Goal: Task Accomplishment & Management: Use online tool/utility

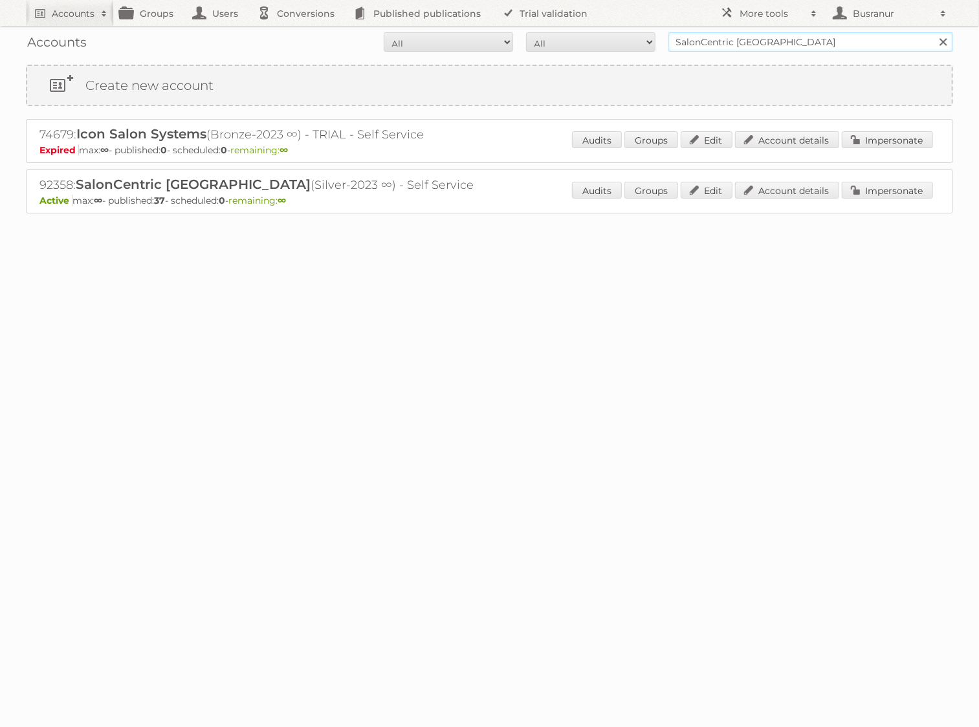
click at [719, 40] on input "SalonCentric Canada" at bounding box center [810, 41] width 285 height 19
type input "metro"
click at [933, 32] on input "Search" at bounding box center [942, 41] width 19 height 19
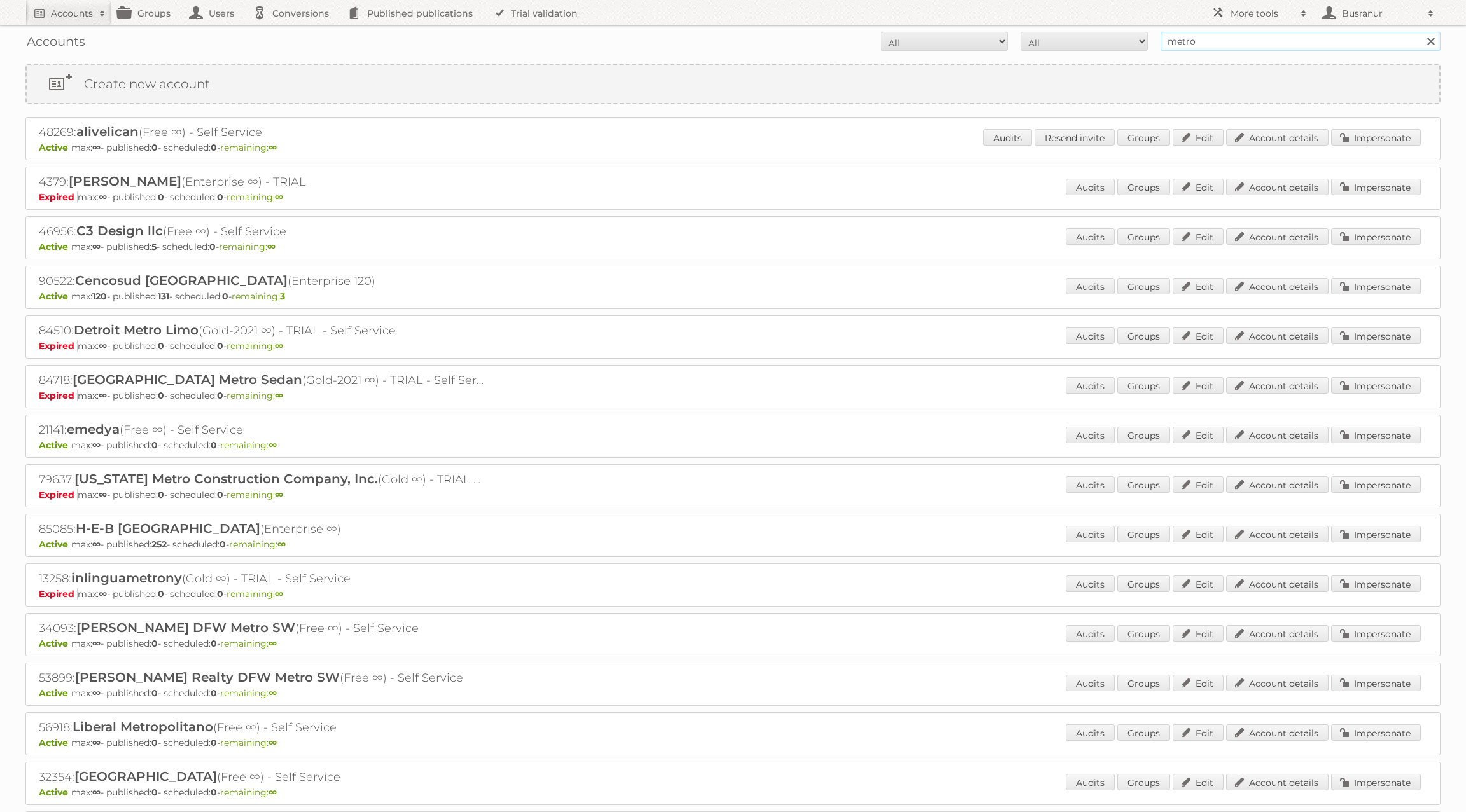
click at [962, 42] on input "metro" at bounding box center [1300, 40] width 280 height 19
paste input "anja.helsper-pesch@metro.digital"
type input "anja.helsper-pesch@metro.digital"
click at [962, 31] on input "Search" at bounding box center [1430, 40] width 19 height 19
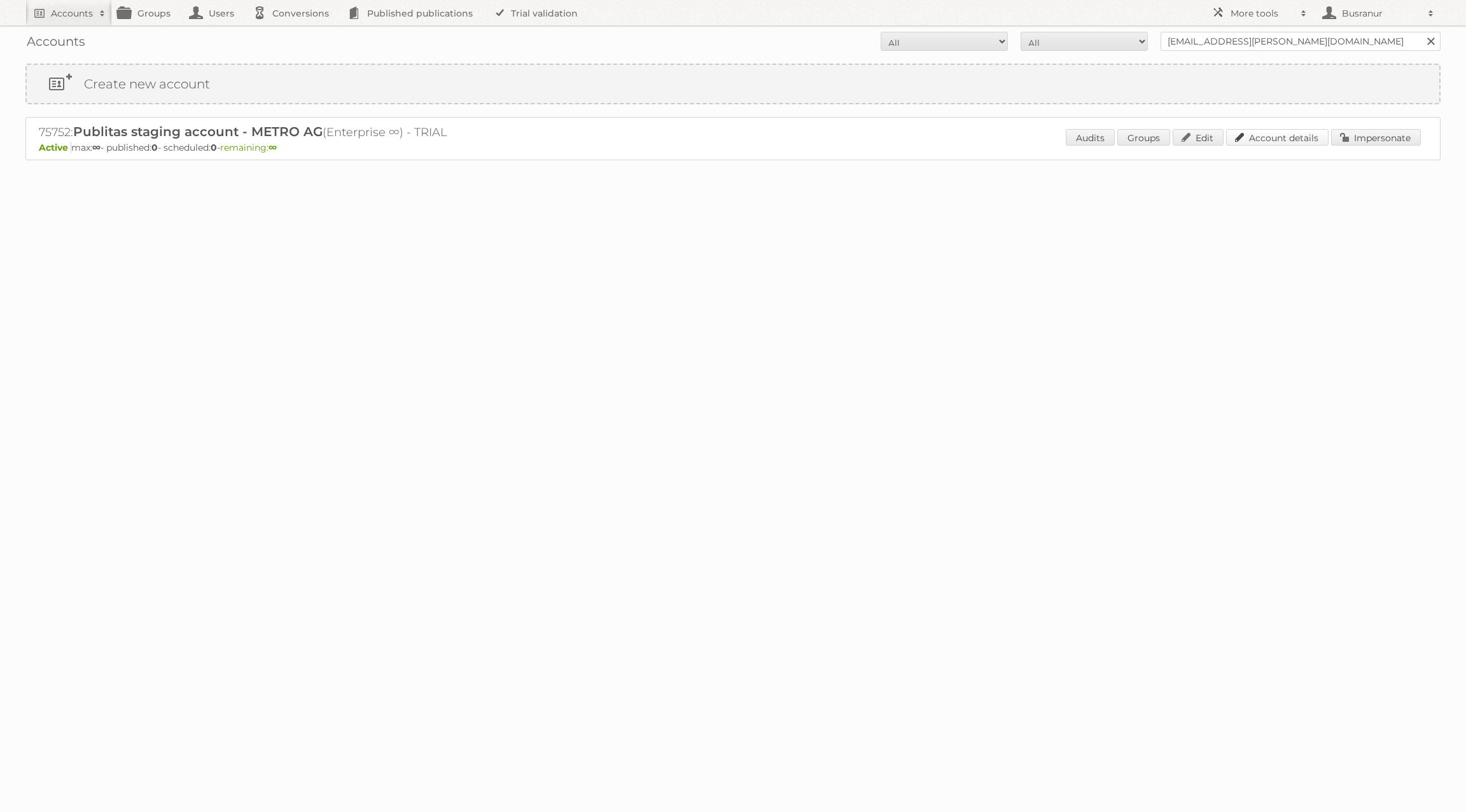
click at [1306, 142] on link "Account details" at bounding box center [1277, 137] width 102 height 17
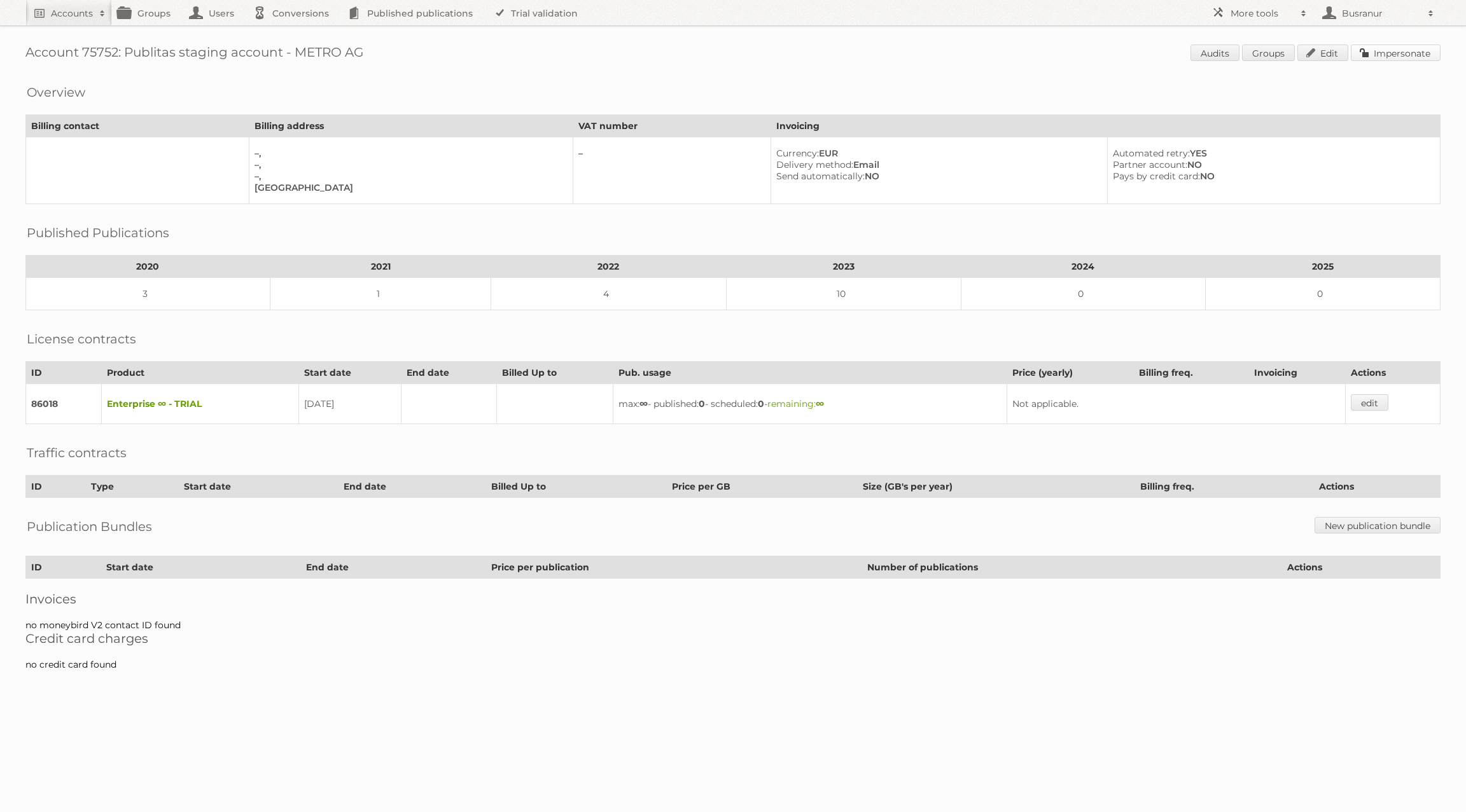
click at [1414, 53] on link "Impersonate" at bounding box center [1394, 52] width 89 height 17
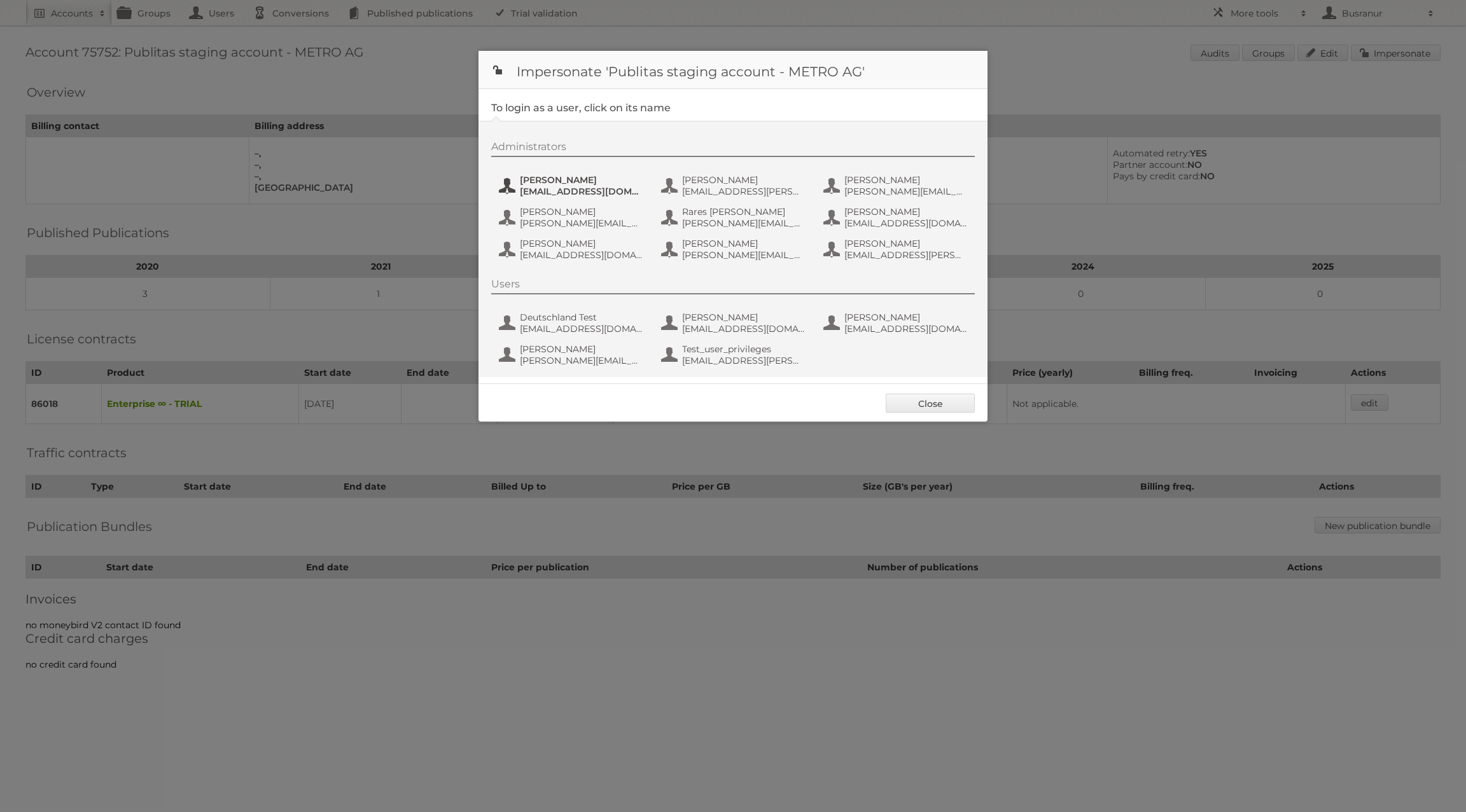
click at [571, 190] on span "andre.ippisch@metro.digital" at bounding box center [582, 192] width 124 height 12
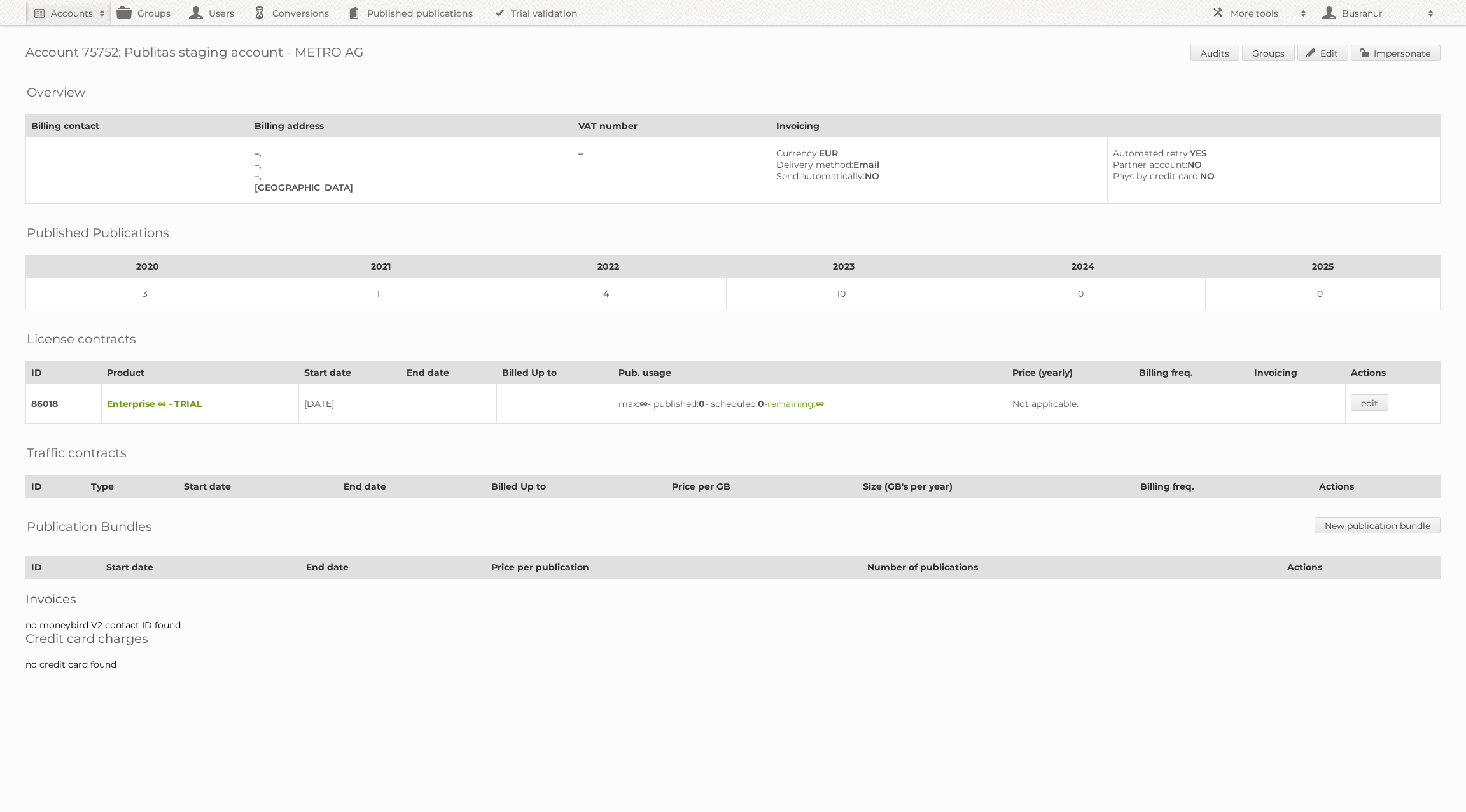
drag, startPoint x: 299, startPoint y: 55, endPoint x: 360, endPoint y: 49, distance: 61.3
click at [360, 49] on h1 "Account 75752: Publitas staging account - METRO AG Audits Groups Edit Impersona…" at bounding box center [733, 53] width 1415 height 19
copy h1 "METRO AG"
click at [74, 11] on h2 "Accounts" at bounding box center [72, 13] width 42 height 13
paste input"] "METRO AG"
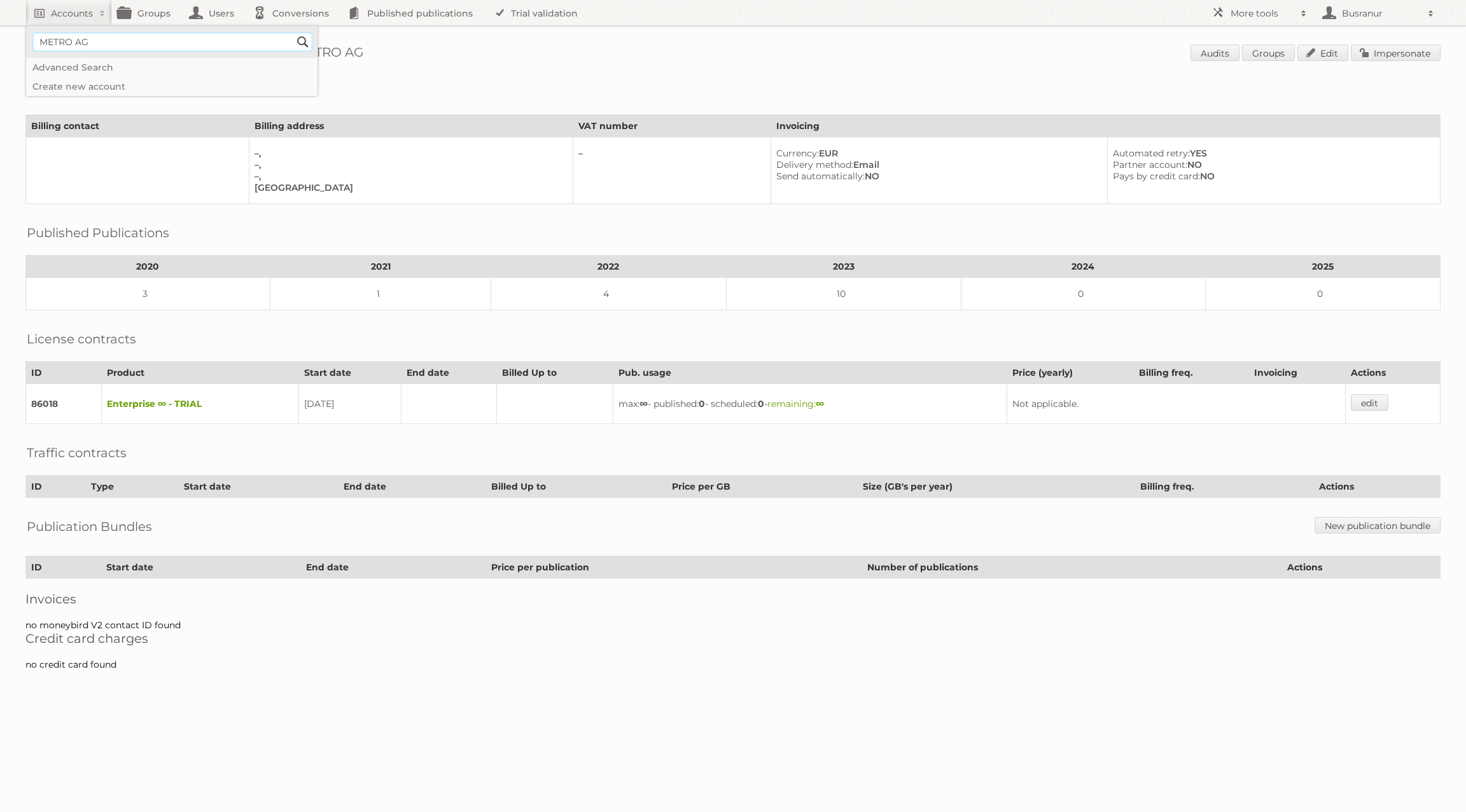
type input"] "METRO AG"
click at [293, 32] on input "Search" at bounding box center [302, 41] width 19 height 19
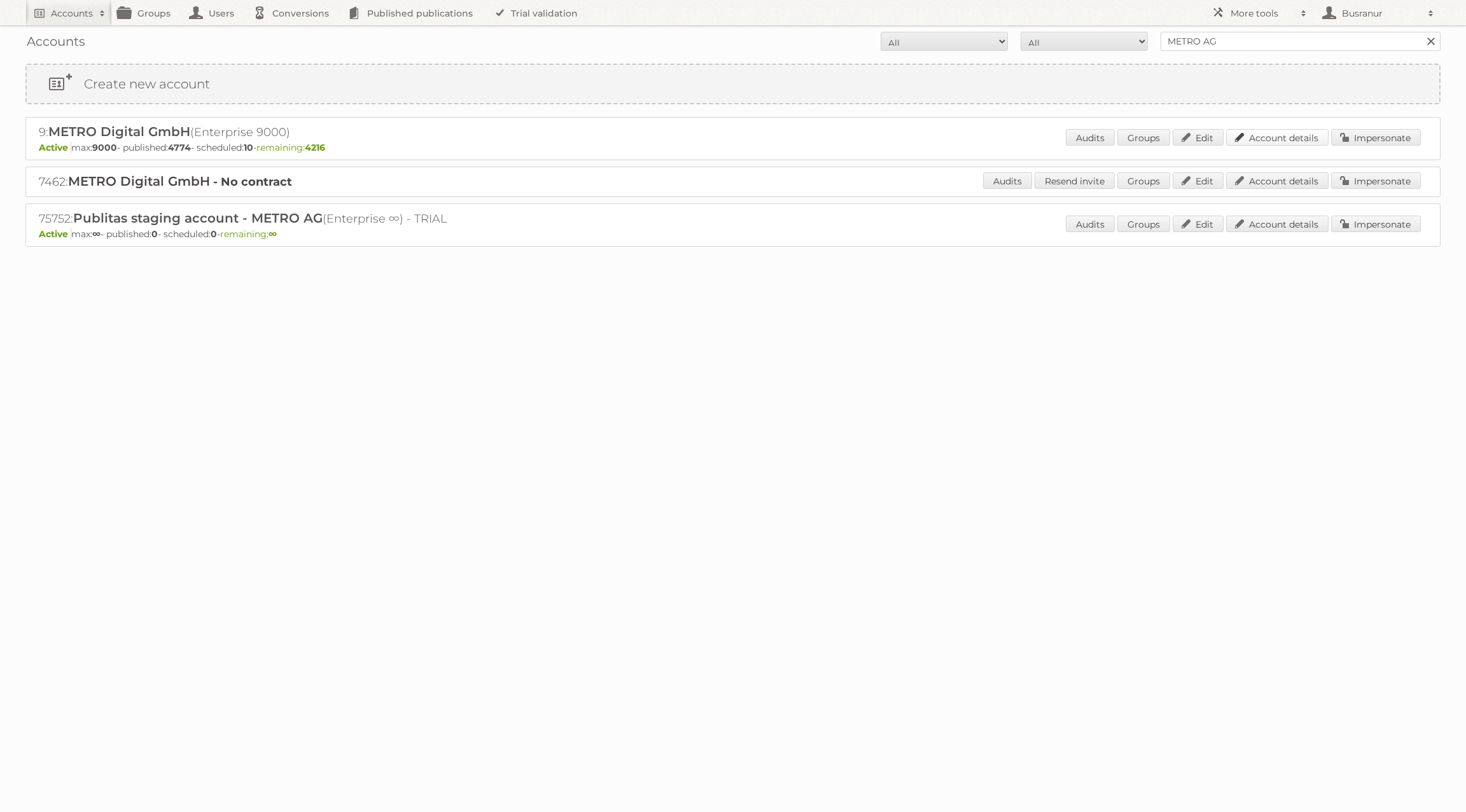
click at [1290, 136] on link "Account details" at bounding box center [1277, 137] width 102 height 17
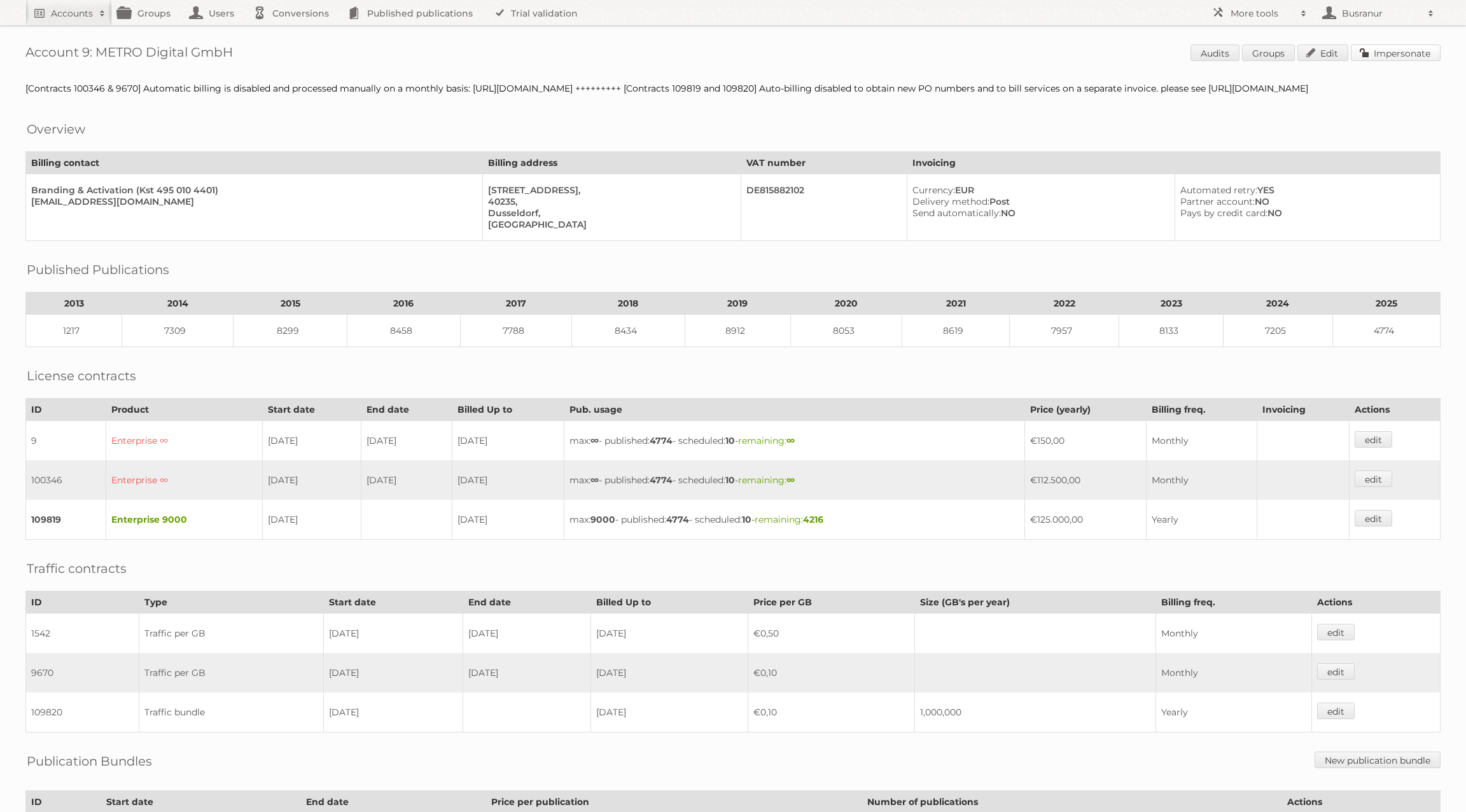
click at [1399, 56] on link "Impersonate" at bounding box center [1394, 52] width 89 height 17
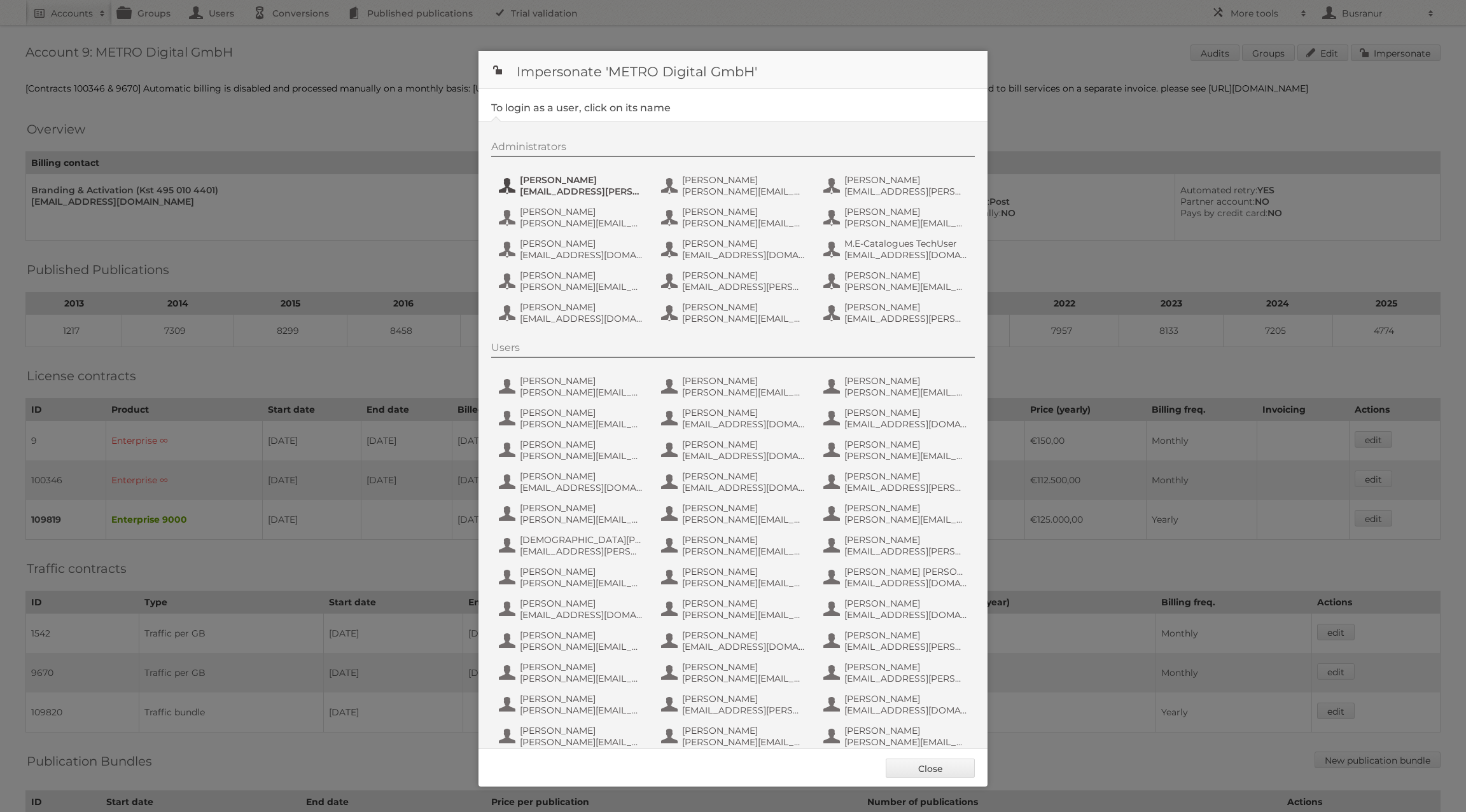
click at [592, 177] on span "Alexandra Mihalache" at bounding box center [582, 180] width 124 height 12
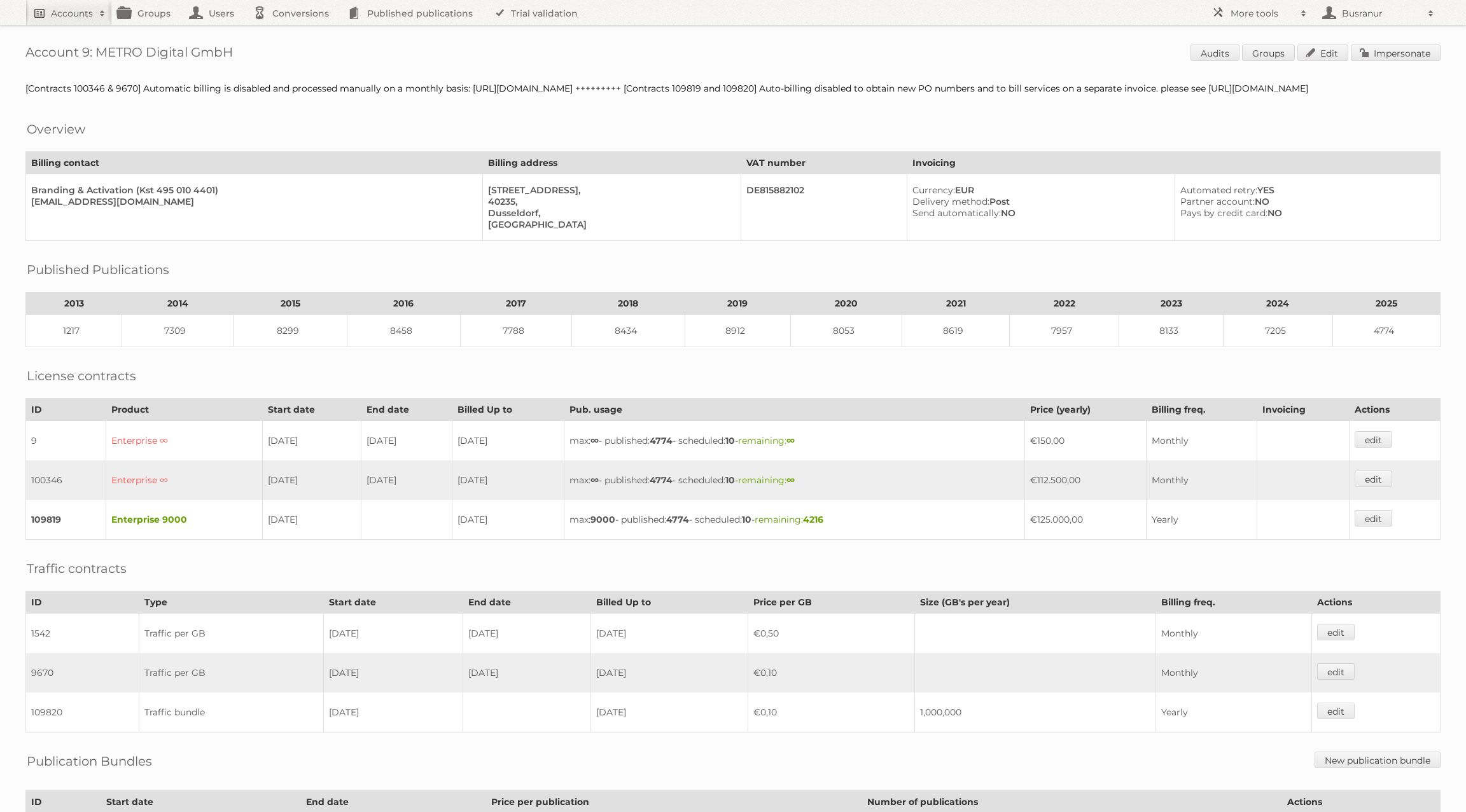
click at [59, 21] on link "Accounts" at bounding box center [69, 13] width 87 height 26
type input"] "busranur@publitas.com"
click at [293, 32] on input "Search" at bounding box center [302, 41] width 19 height 19
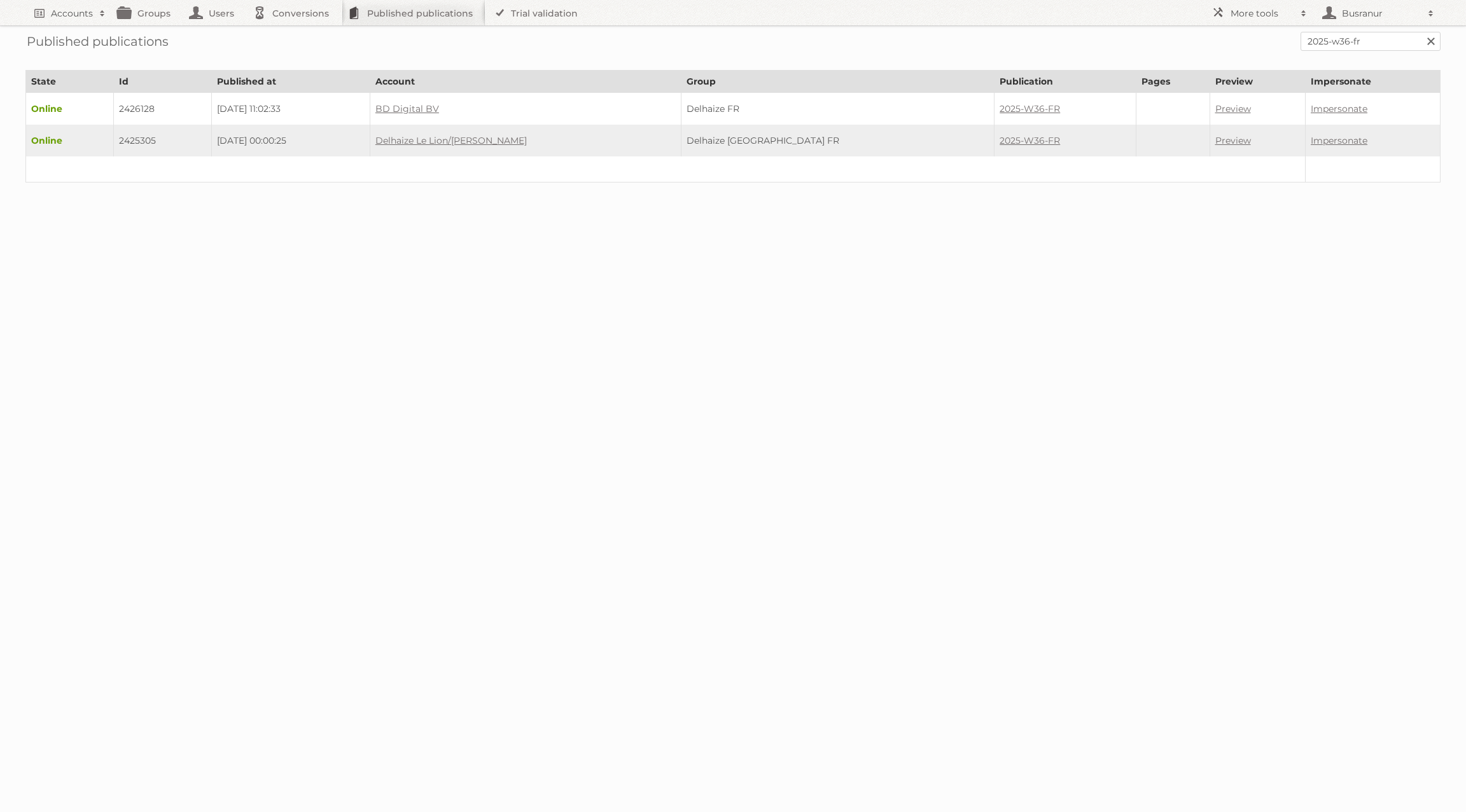
click at [1098, 31] on div "Published publications 2025-w36-fr Search" at bounding box center [733, 41] width 1415 height 31
click at [1098, 44] on input "2025-w36-fr" at bounding box center [1370, 40] width 140 height 19
paste input "/monats-mix-august-2025/page/8?"
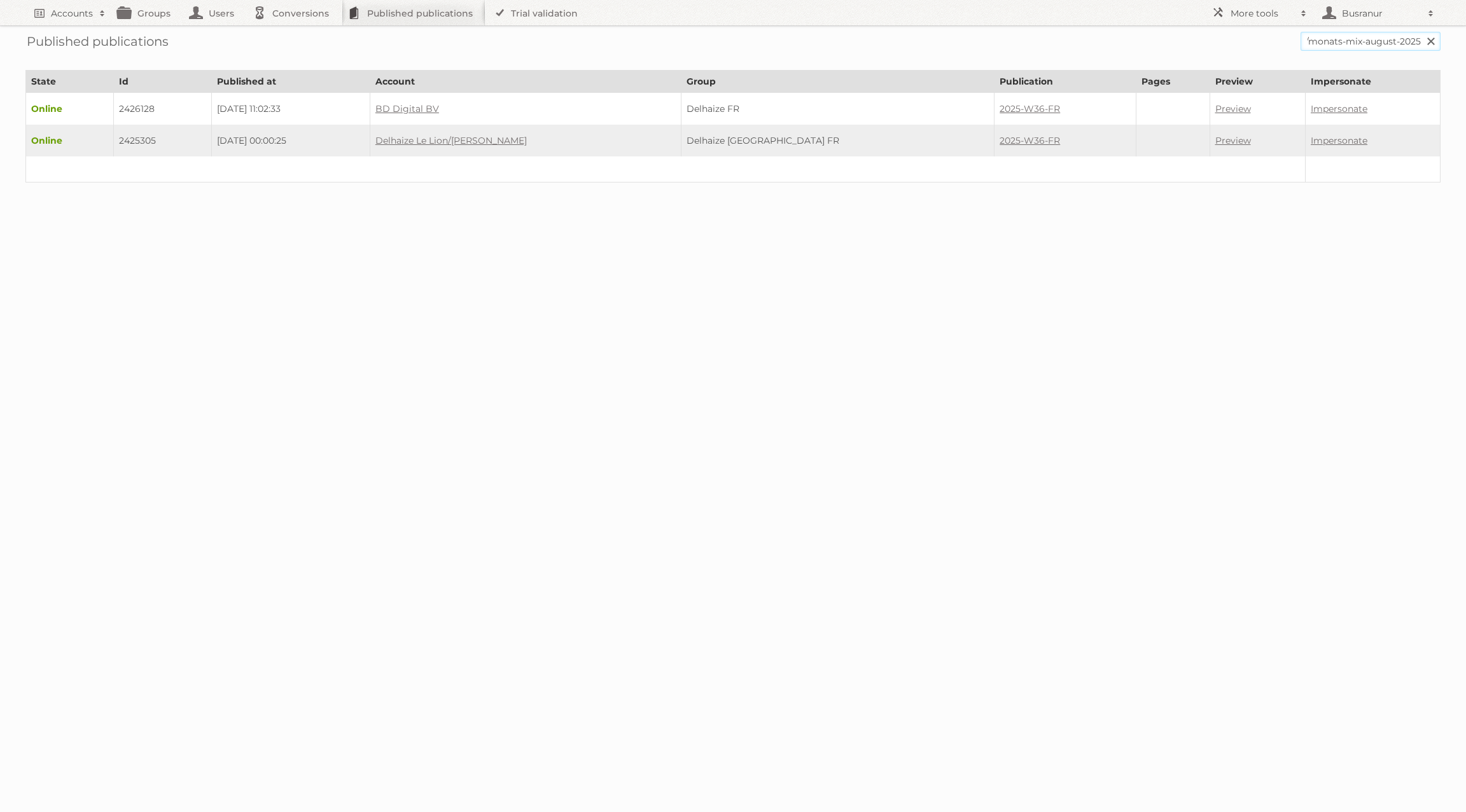
scroll to position [0, 1]
type input "/monats-mix-august-2025"
click at [1098, 31] on input "Search" at bounding box center [1430, 40] width 19 height 19
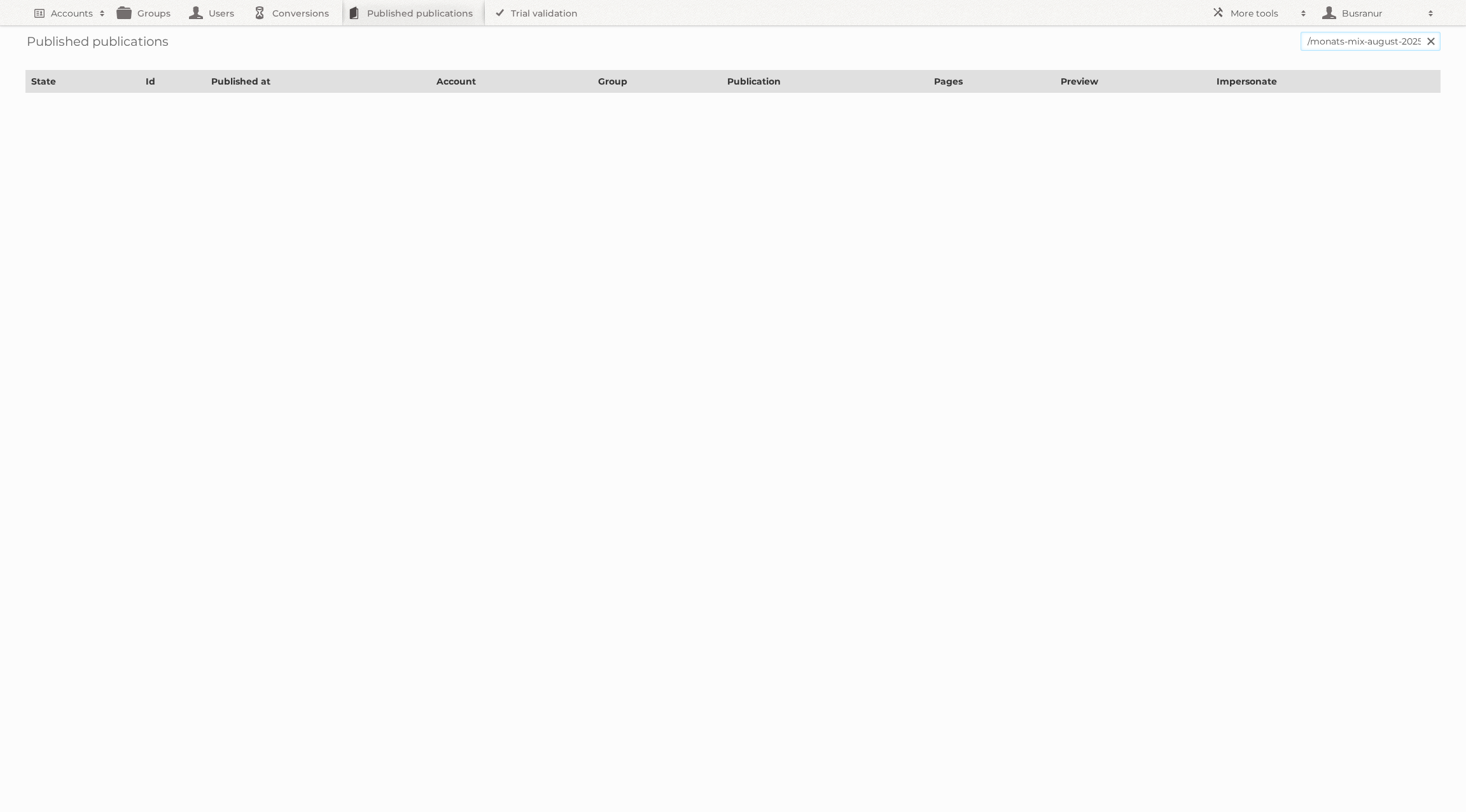
click at [1314, 43] on input "/monats-mix-august-2025" at bounding box center [1370, 40] width 140 height 19
type input "monats-mix-august-2025"
click at [1421, 31] on input "Search" at bounding box center [1430, 40] width 19 height 19
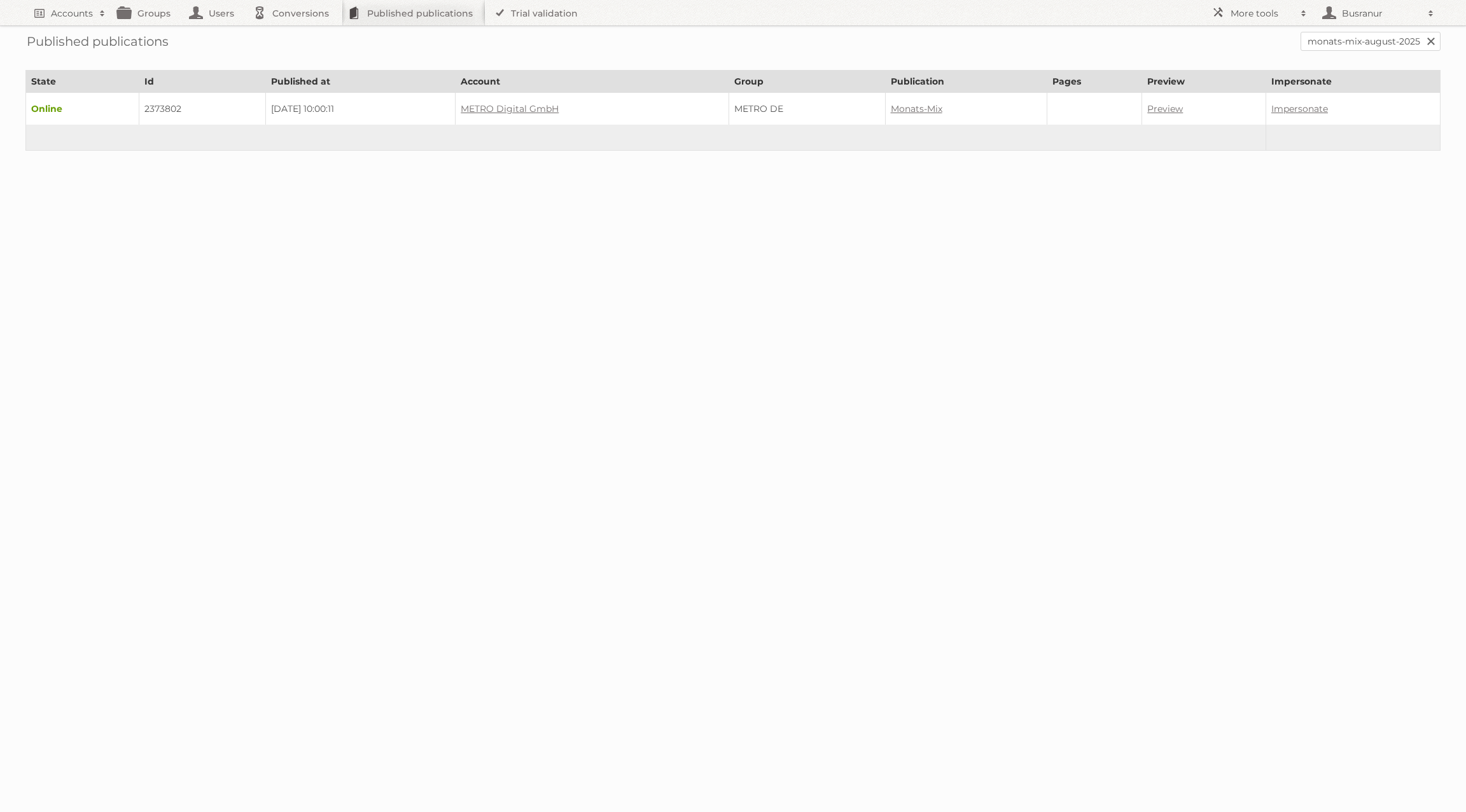
drag, startPoint x: 954, startPoint y: 105, endPoint x: 898, endPoint y: 105, distance: 56.0
click at [898, 105] on tr "Online 2373802 [DATE] 10:00:11 METRO Digital GmbH METRO DE Monats-Mix [GEOGRAPH…" at bounding box center [733, 108] width 1414 height 32
copy tr "Monats-Mix"
click at [161, 107] on td "2373802" at bounding box center [202, 108] width 127 height 32
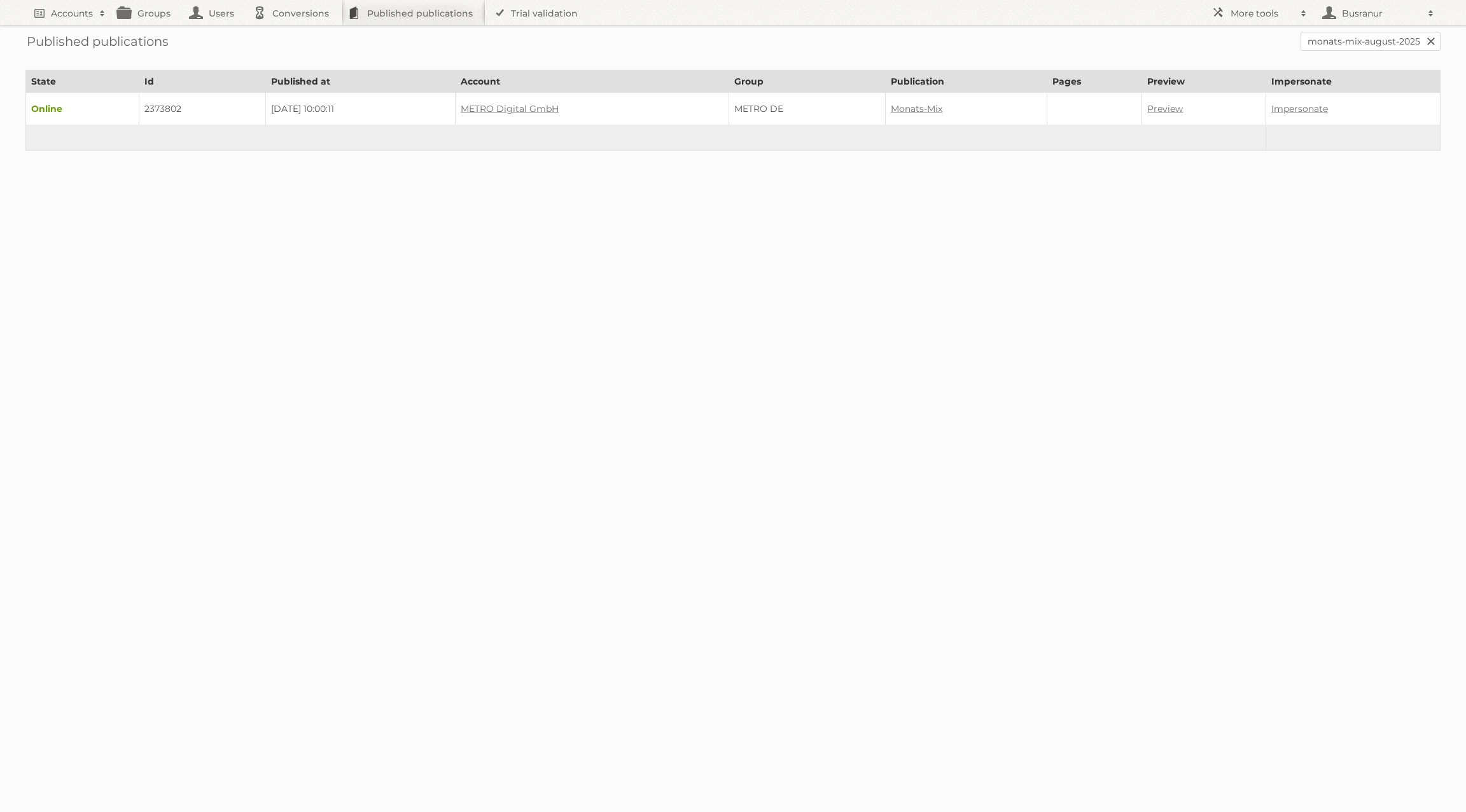
copy td "2373802"
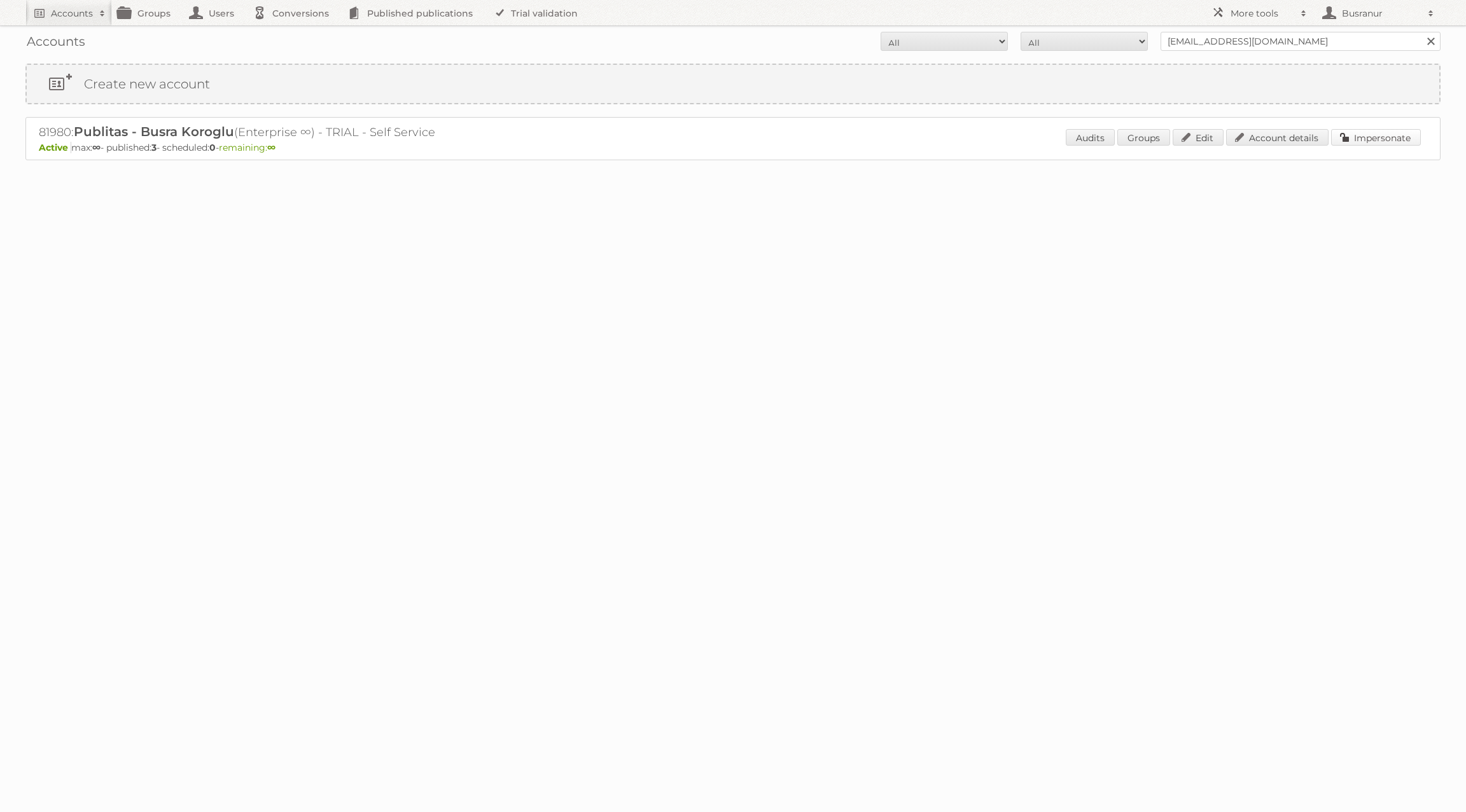
click at [1375, 138] on link "Impersonate" at bounding box center [1375, 137] width 89 height 17
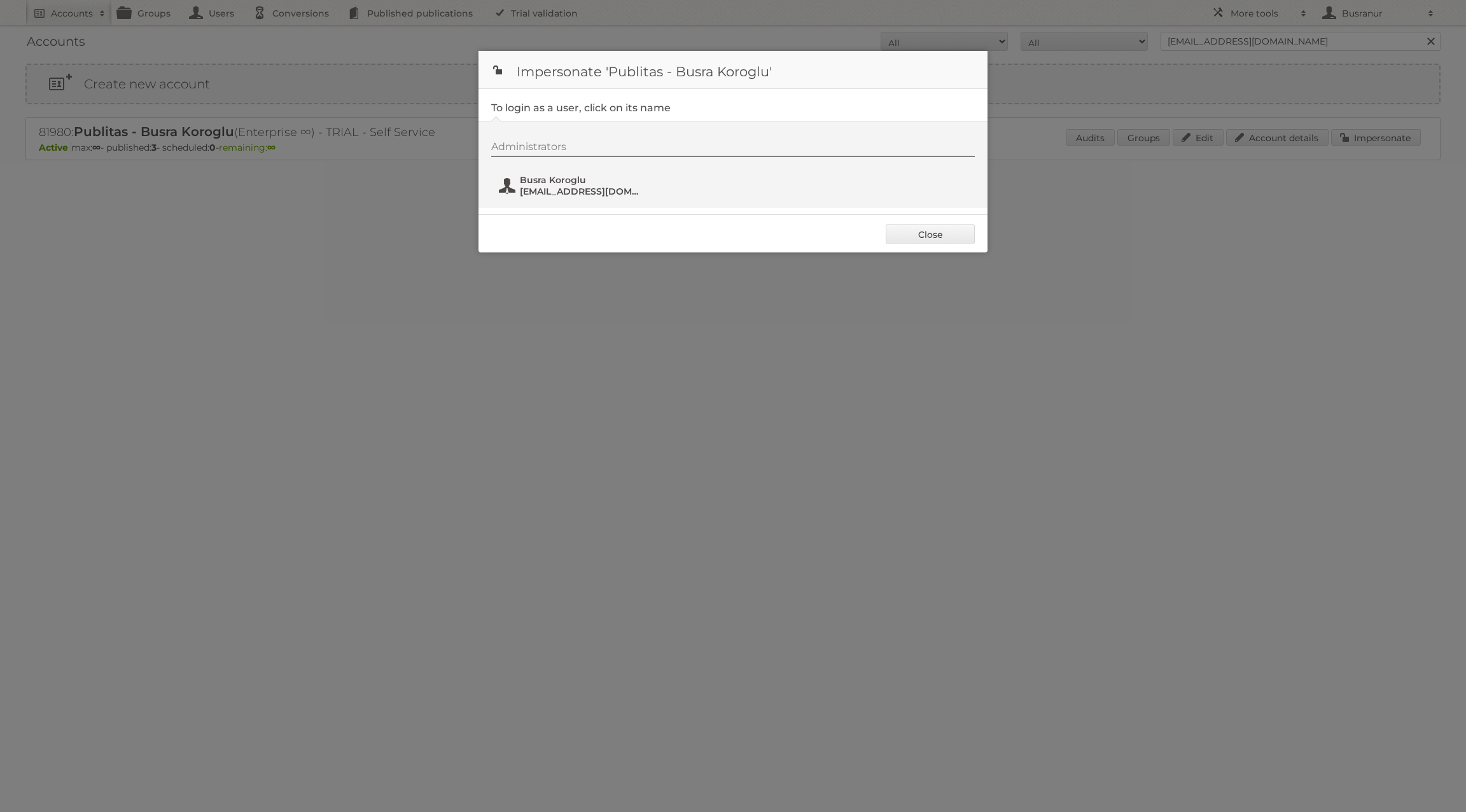
click at [549, 176] on span "Busra Koroglu" at bounding box center [582, 180] width 124 height 12
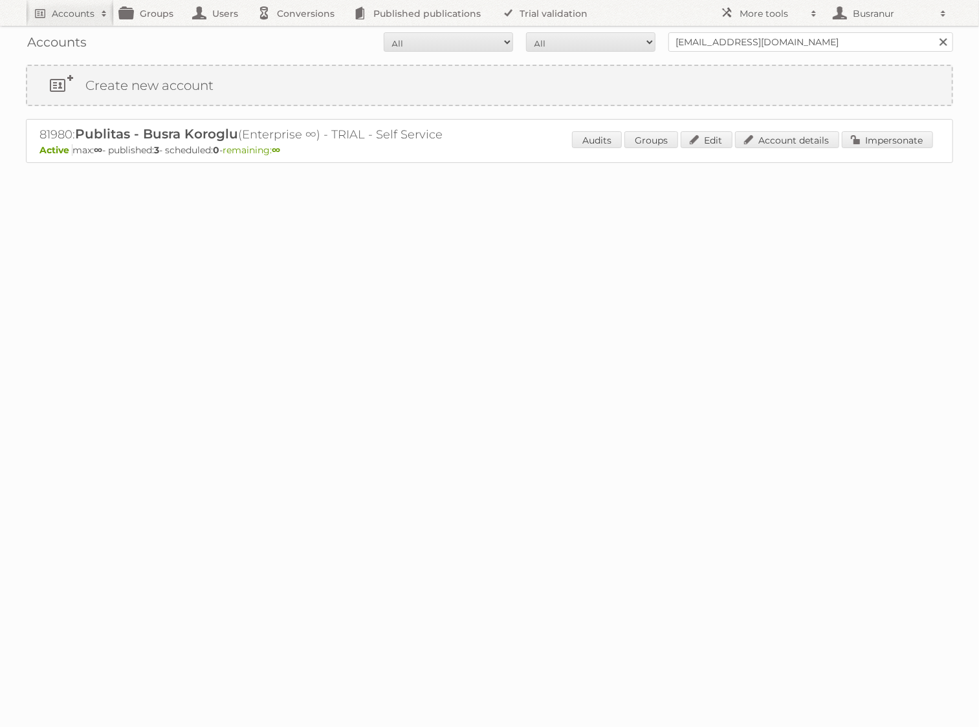
click at [896, 129] on div "81980: Publitas - Busra Koroglu (Enterprise ∞) - TRIAL - Self Service Active ma…" at bounding box center [489, 141] width 927 height 44
click at [907, 142] on link "Impersonate" at bounding box center [887, 139] width 91 height 17
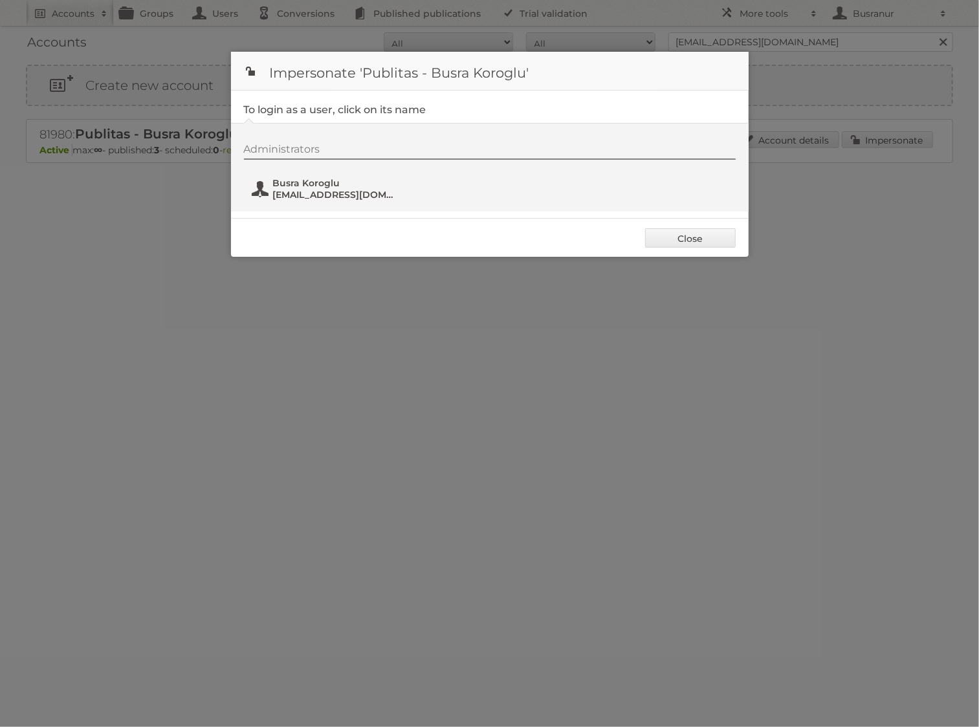
click at [306, 189] on span "busranur@publitas.com" at bounding box center [336, 195] width 126 height 12
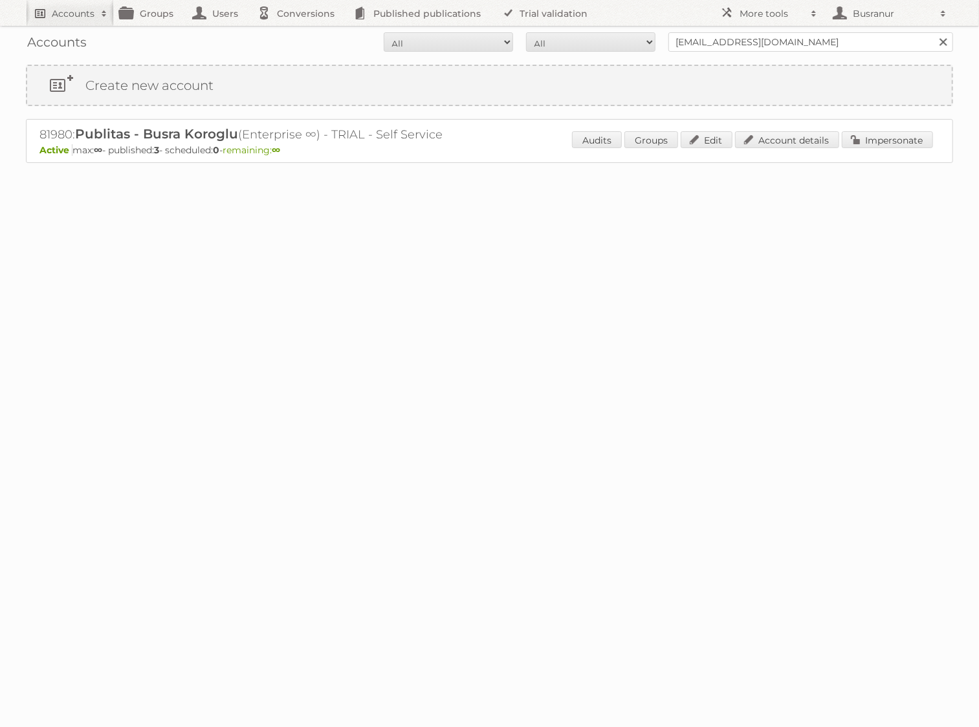
click at [91, 8] on h2 "Accounts" at bounding box center [73, 13] width 43 height 13
click at [112, 45] on input"] "text" at bounding box center [175, 42] width 285 height 19
type input"] "metro ag"
click at [298, 33] on input "Search" at bounding box center [307, 42] width 19 height 19
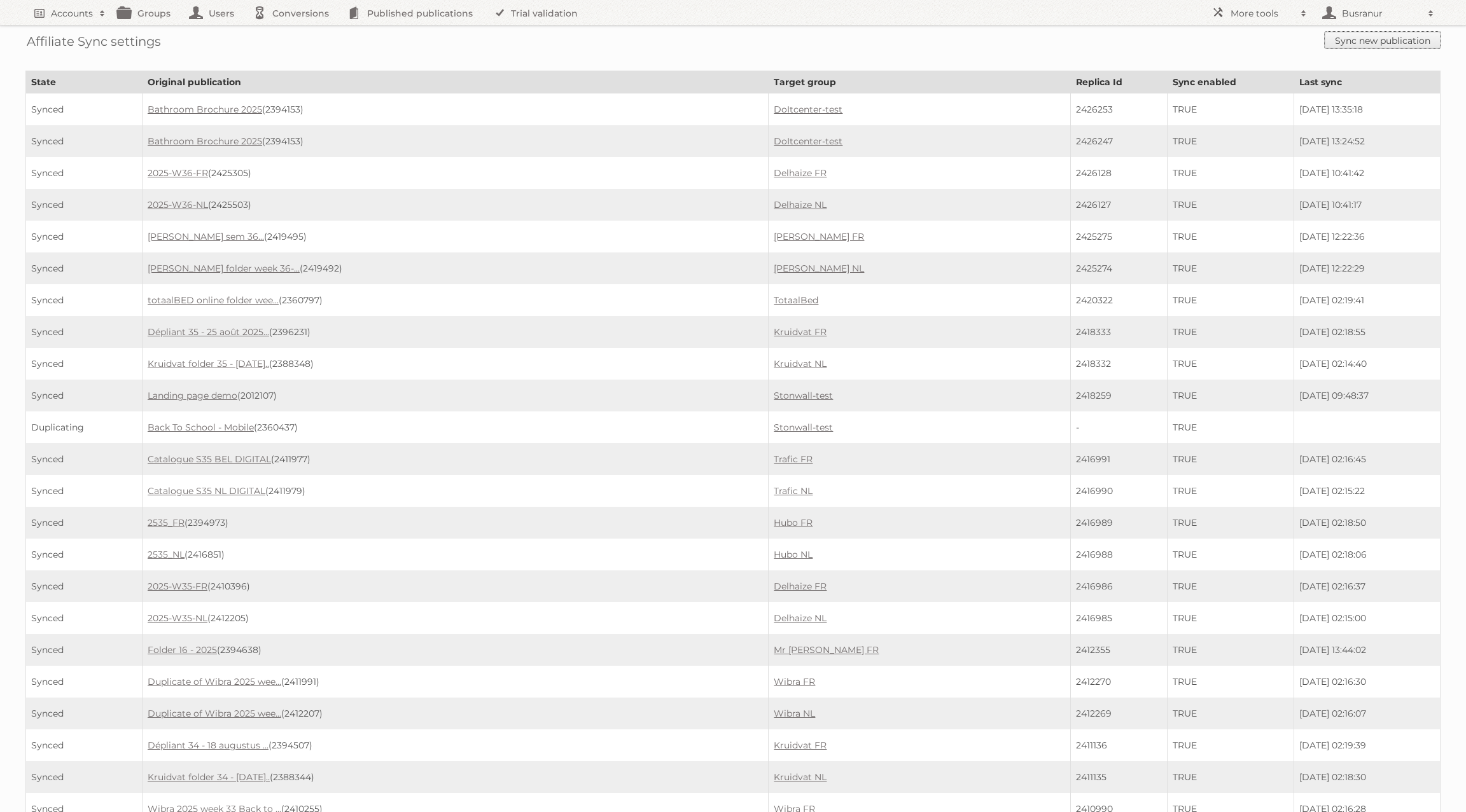
click at [1378, 44] on link "Sync new publication" at bounding box center [1382, 39] width 116 height 17
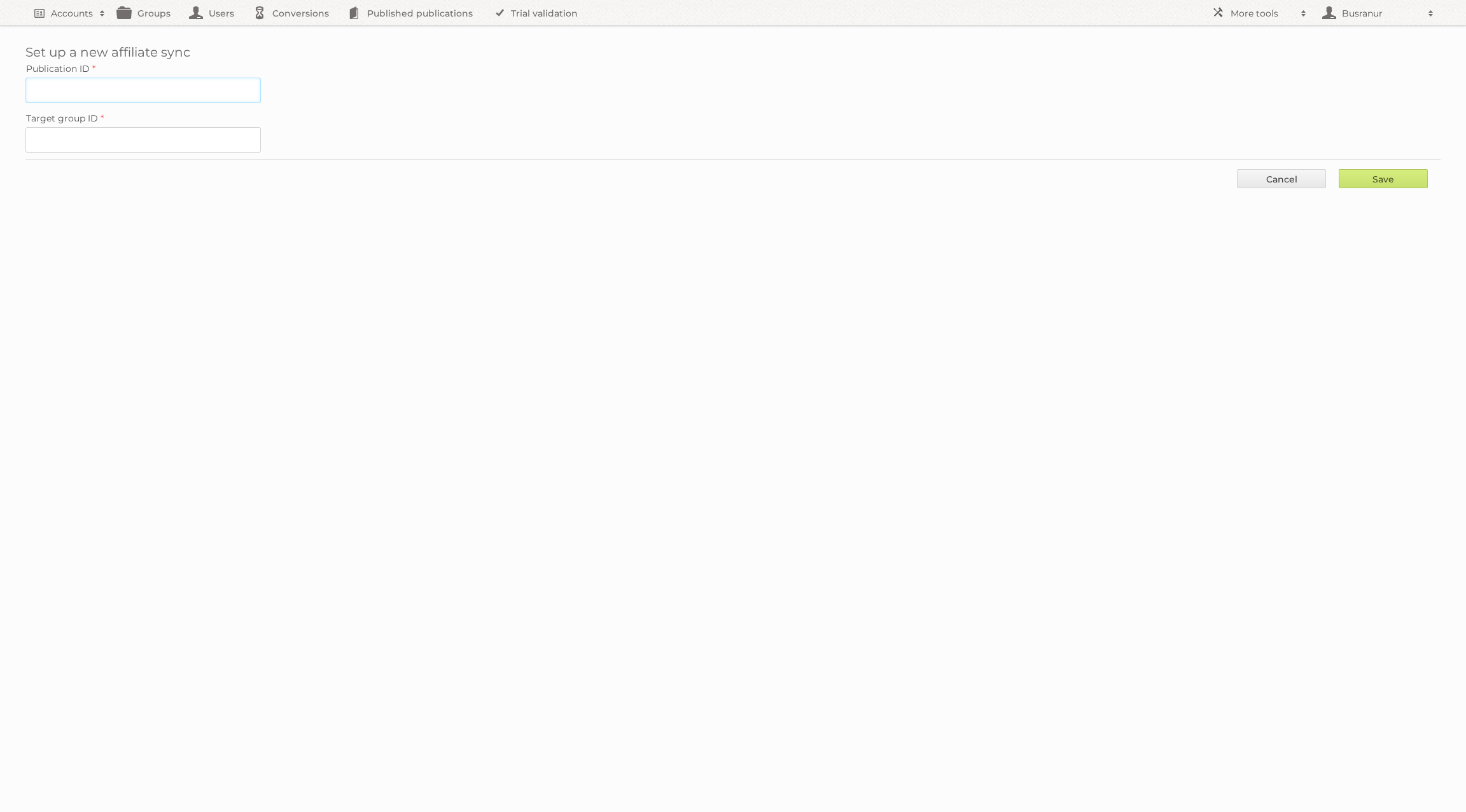
click at [77, 82] on input "Publication ID" at bounding box center [143, 90] width 235 height 26
paste input "2373802"
type input "2373802"
click at [150, 127] on input "Target group ID" at bounding box center [143, 140] width 235 height 26
paste input "98048"
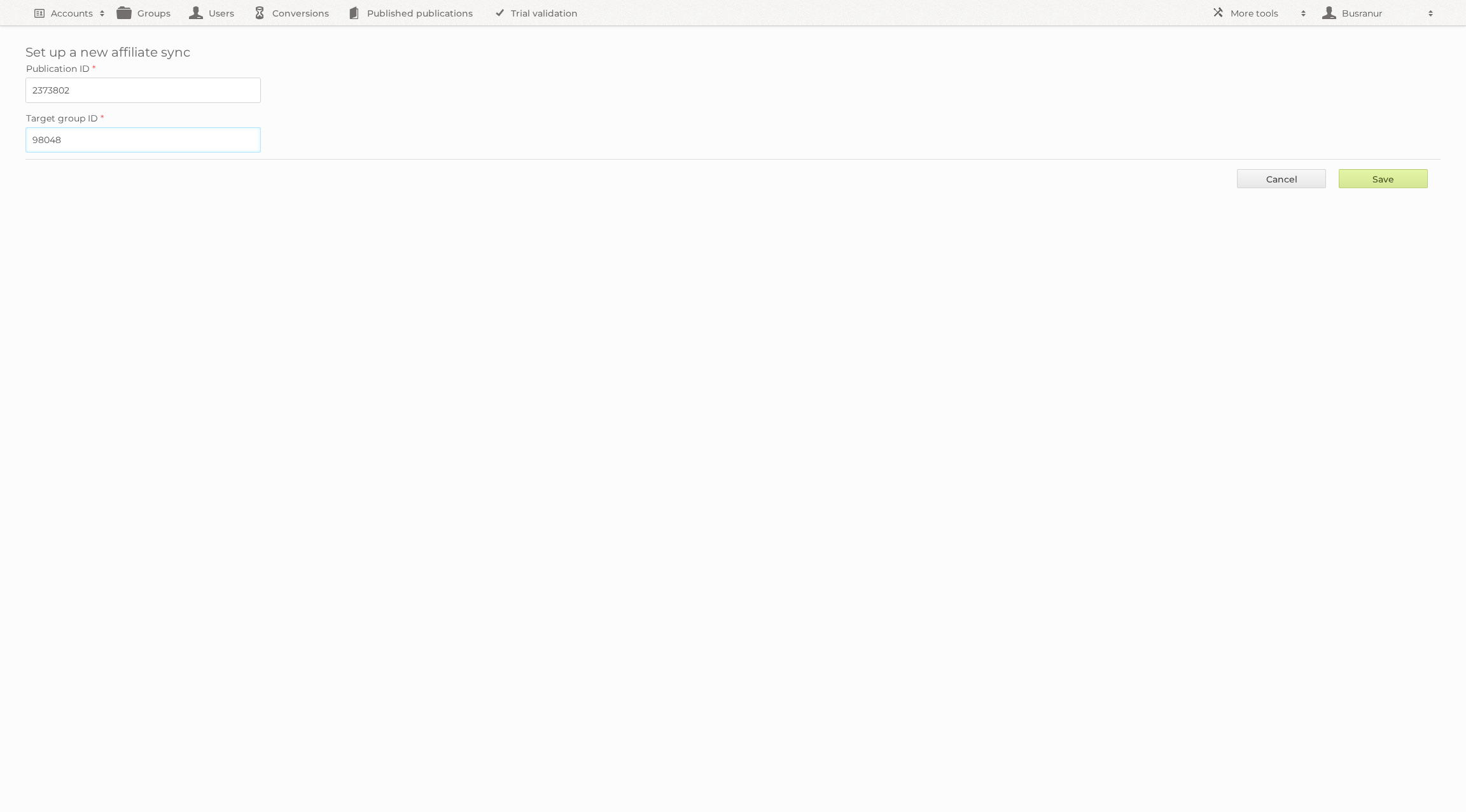
type input "98048"
click at [1340, 174] on input "Save" at bounding box center [1382, 178] width 89 height 19
type input "..."
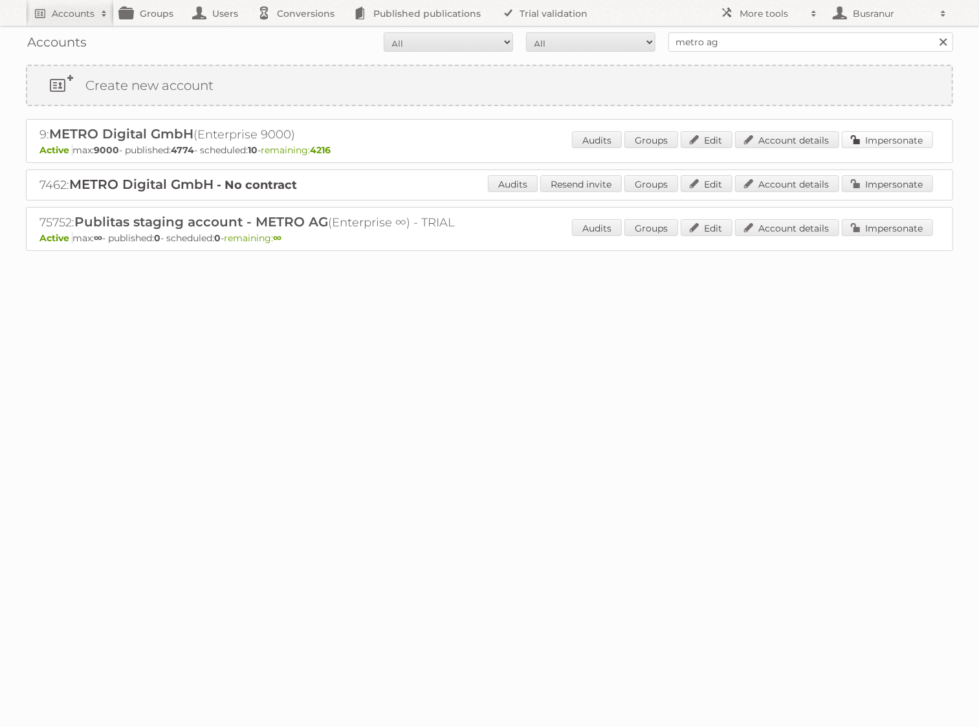
click at [884, 146] on link "Impersonate" at bounding box center [887, 139] width 91 height 17
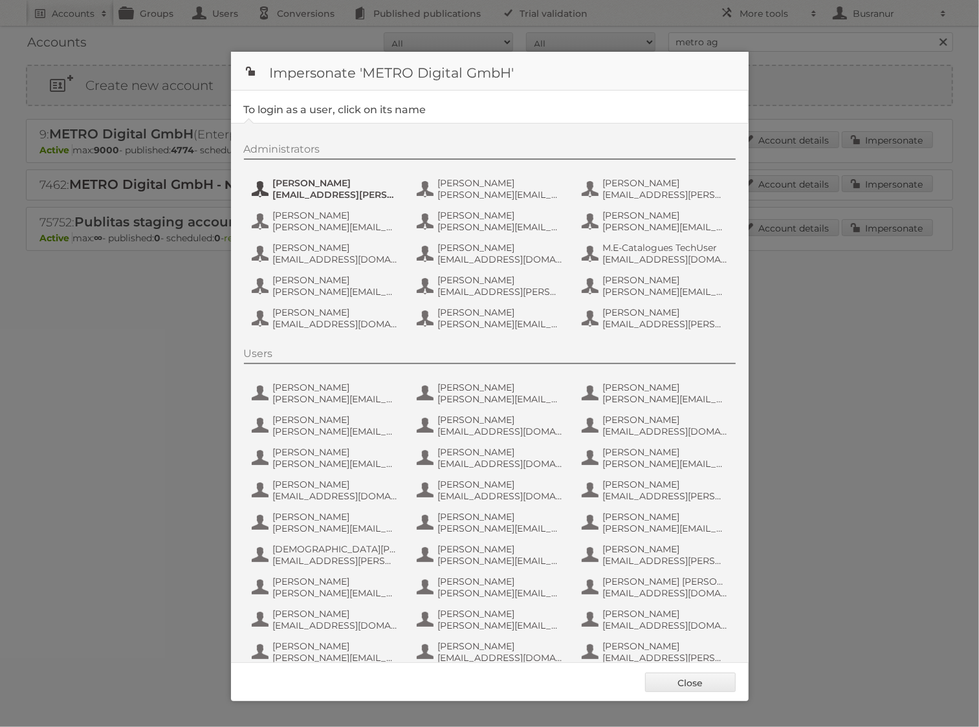
click at [328, 190] on span "alexandra.apostol@metro.digital" at bounding box center [336, 195] width 126 height 12
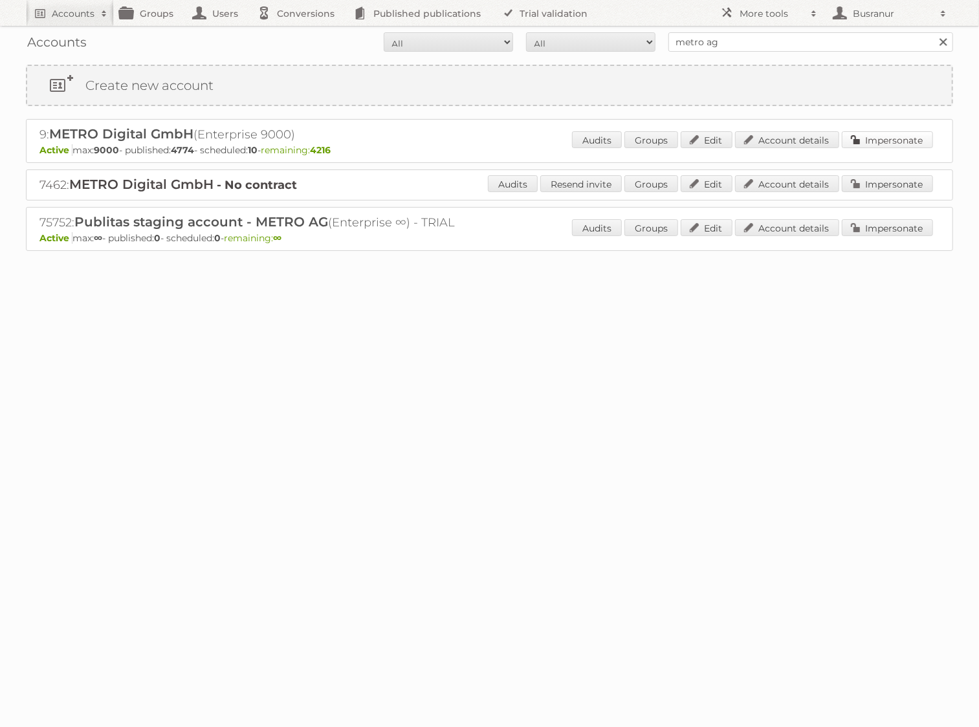
click at [899, 142] on link "Impersonate" at bounding box center [887, 139] width 91 height 17
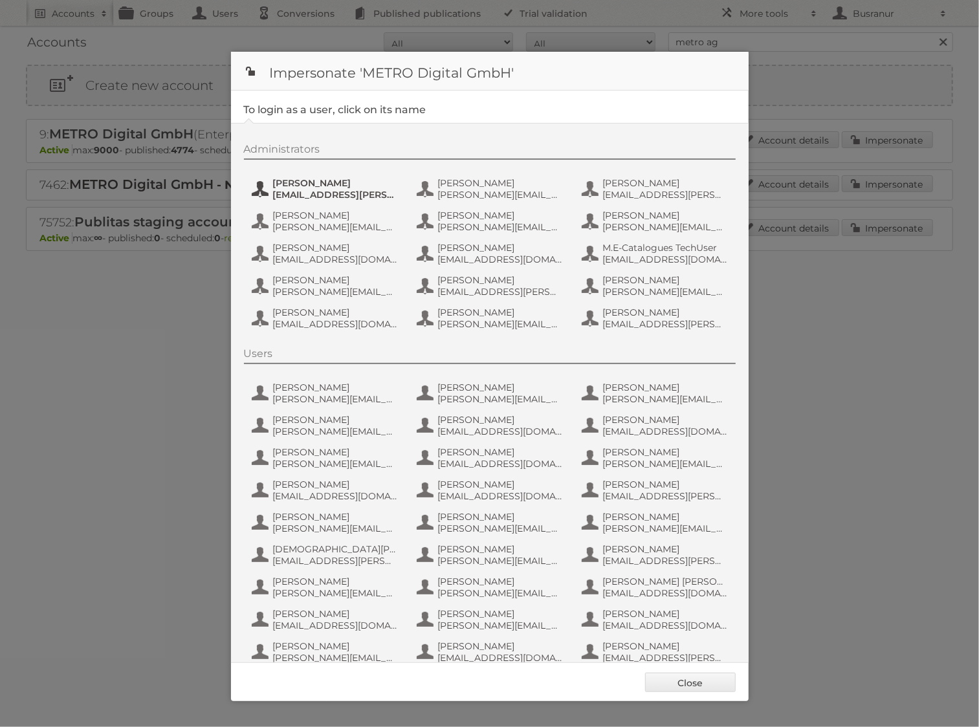
click at [303, 186] on span "Alexandra Mihalache" at bounding box center [336, 183] width 126 height 12
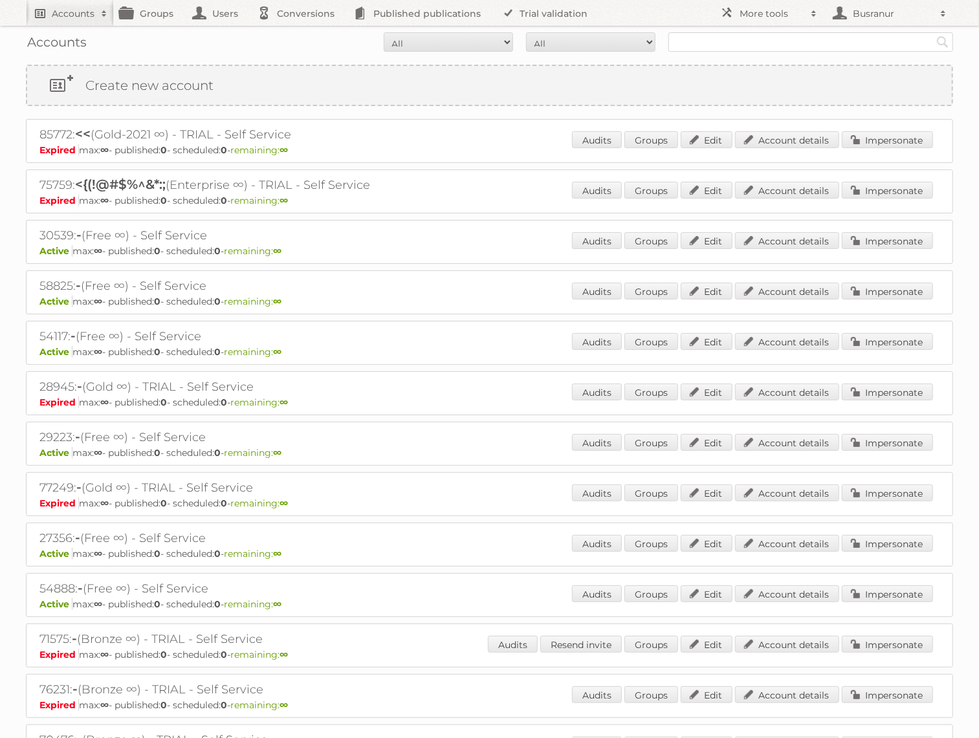
click at [78, 18] on h2 "Accounts" at bounding box center [73, 13] width 43 height 13
type input"] "[EMAIL_ADDRESS][DOMAIN_NAME]"
click at [298, 33] on input "Search" at bounding box center [307, 42] width 19 height 19
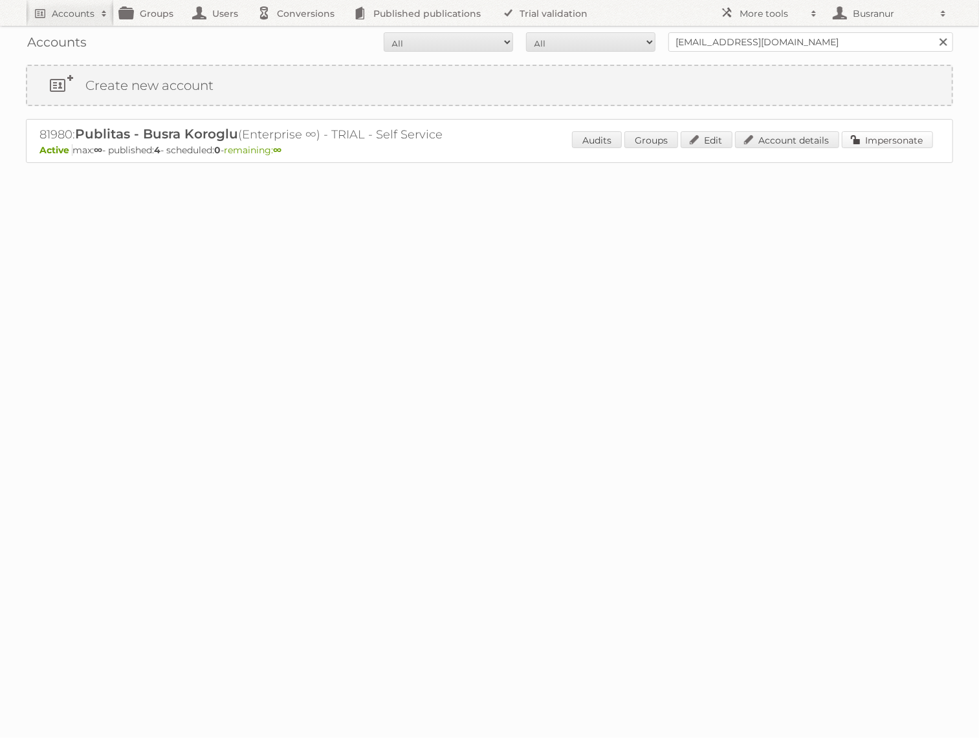
click at [910, 140] on link "Impersonate" at bounding box center [887, 139] width 91 height 17
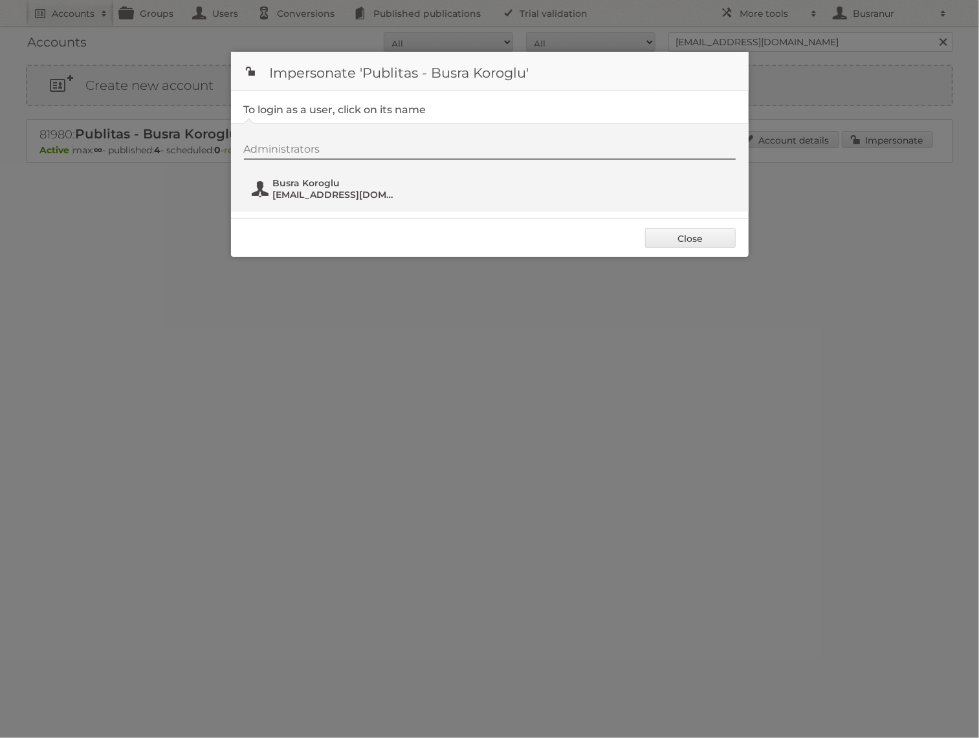
click at [318, 192] on span "[EMAIL_ADDRESS][DOMAIN_NAME]" at bounding box center [336, 195] width 126 height 12
